Goal: Task Accomplishment & Management: Manage account settings

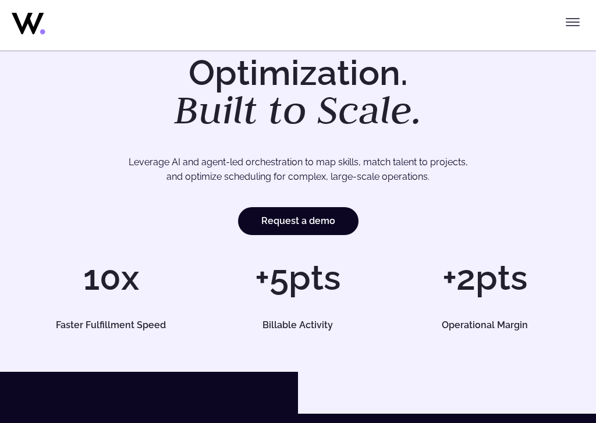
scroll to position [79, 0]
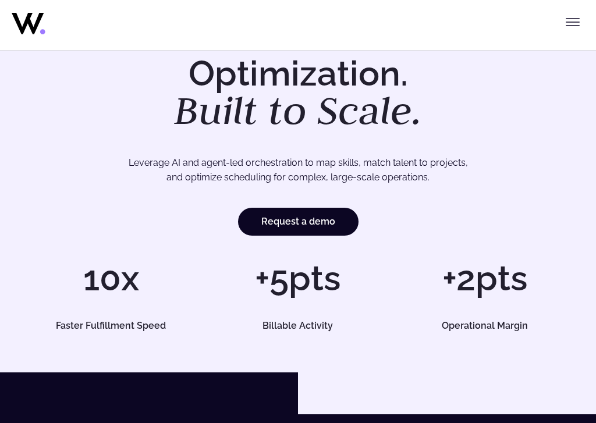
click at [574, 16] on icon "Toggle menu" at bounding box center [572, 22] width 14 height 14
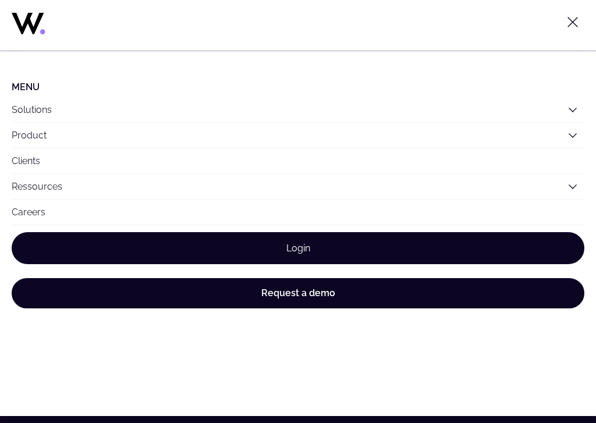
click at [305, 244] on link "Login" at bounding box center [298, 248] width 572 height 32
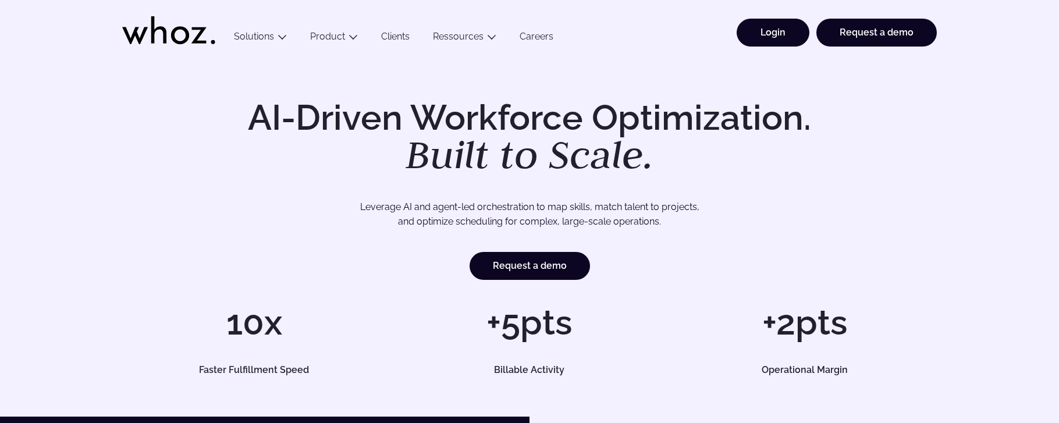
click at [773, 27] on link "Login" at bounding box center [772, 33] width 73 height 28
